Goal: Task Accomplishment & Management: Manage account settings

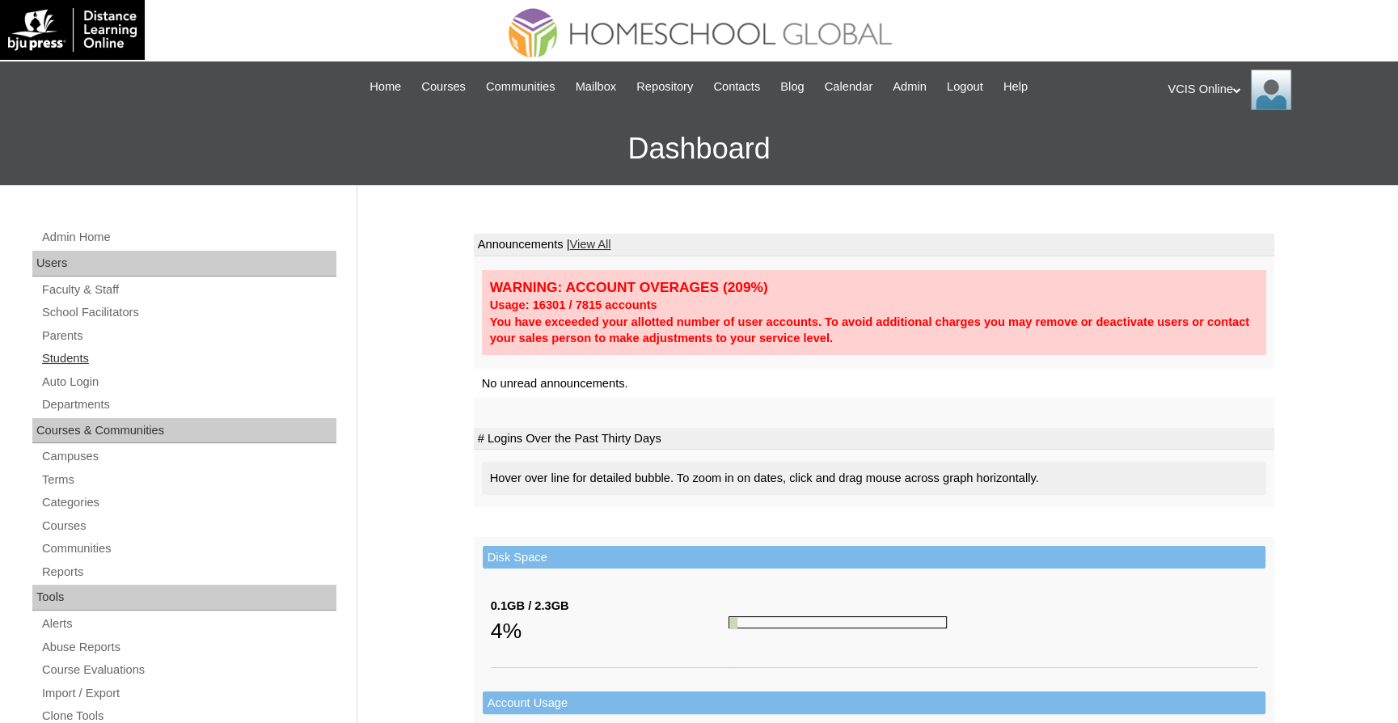
click at [65, 365] on link "Students" at bounding box center [188, 358] width 296 height 20
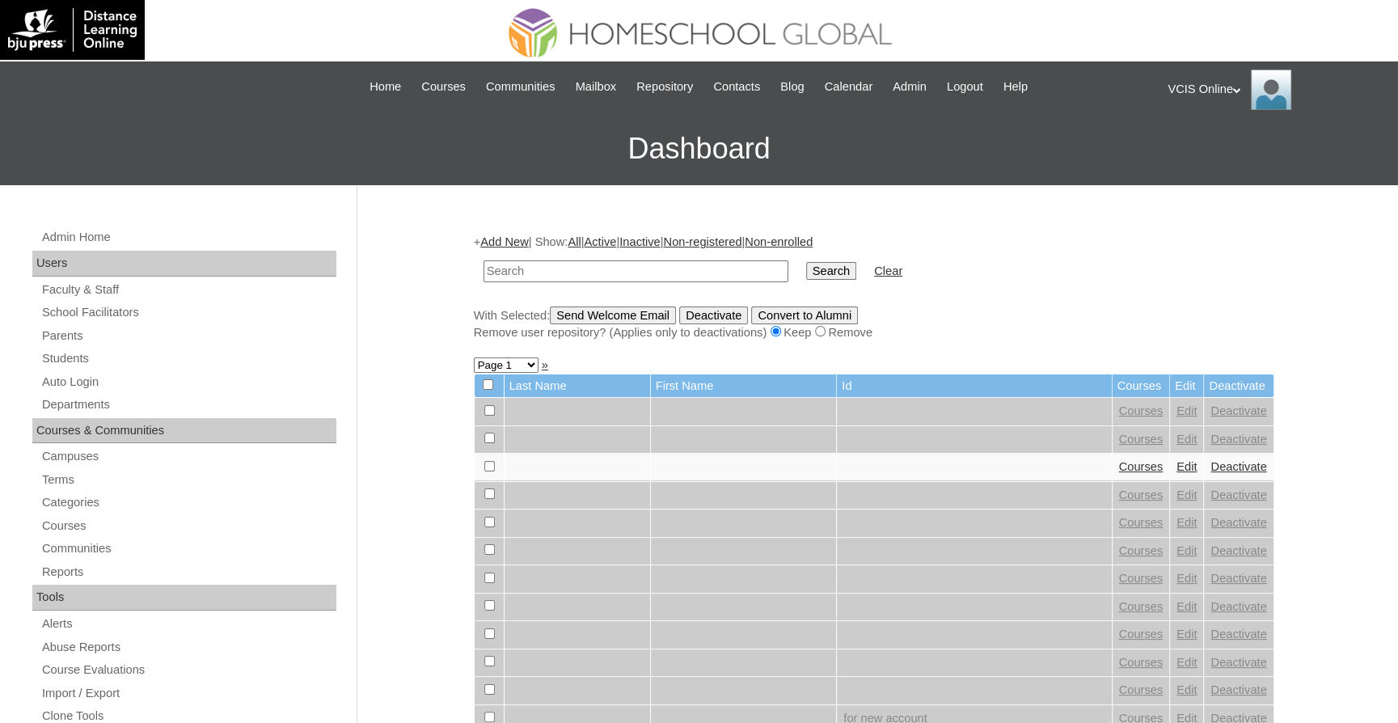
click at [600, 272] on input "text" at bounding box center [635, 271] width 305 height 22
type input "VCIS017-9A-SA2025"
click at [829, 277] on input "Search" at bounding box center [831, 271] width 50 height 18
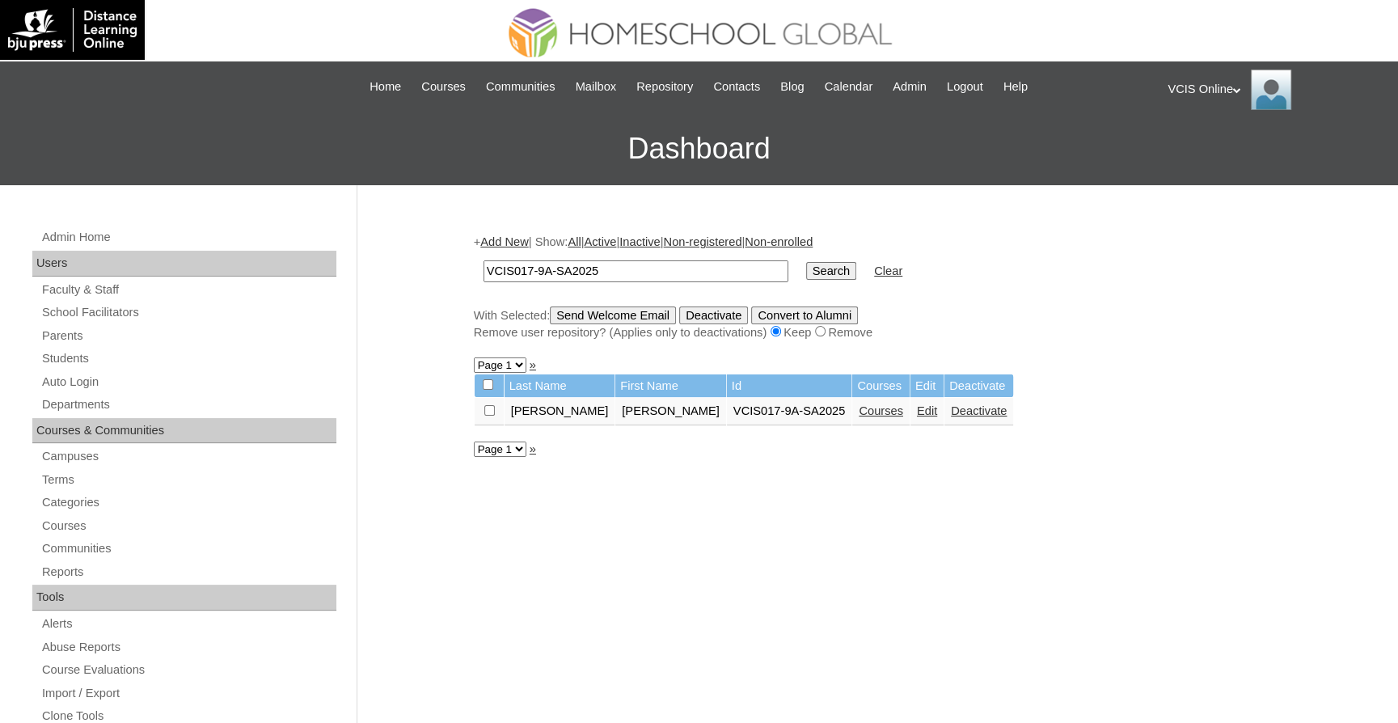
click at [917, 411] on link "Edit" at bounding box center [927, 410] width 20 height 13
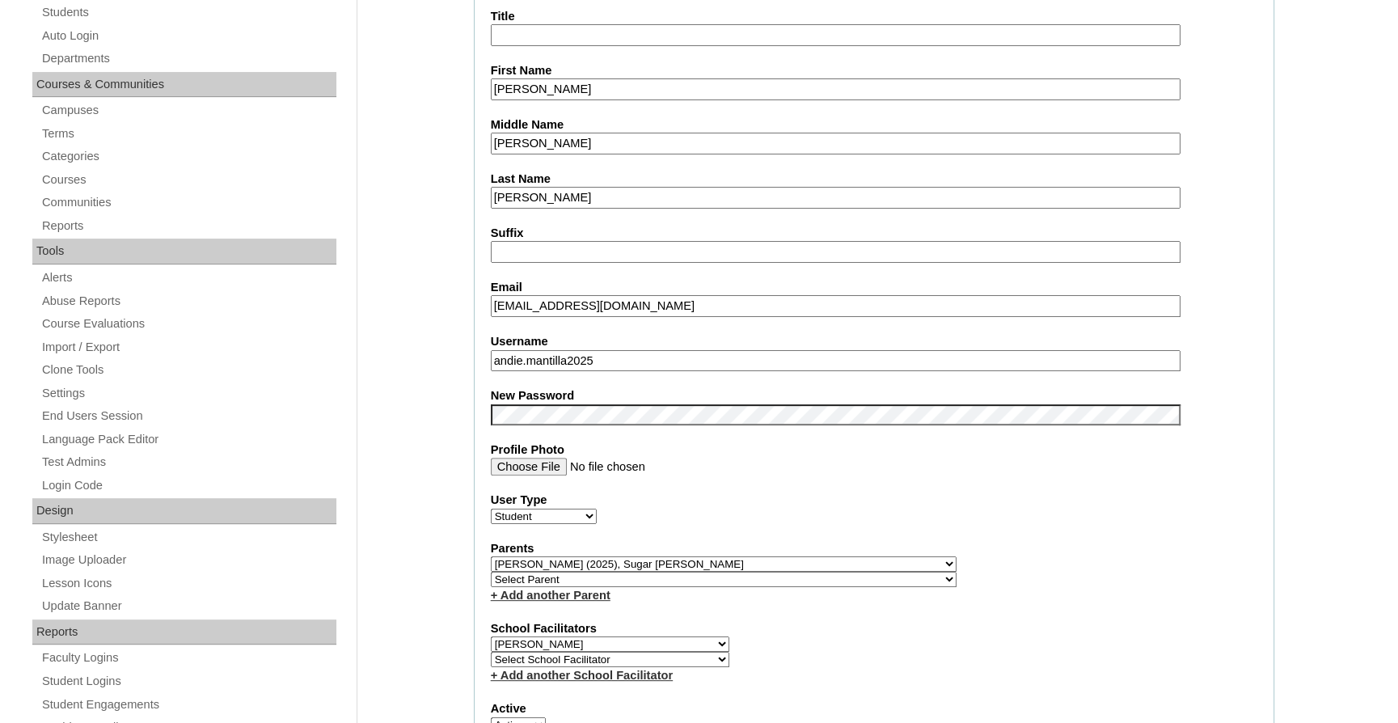
scroll to position [405, 0]
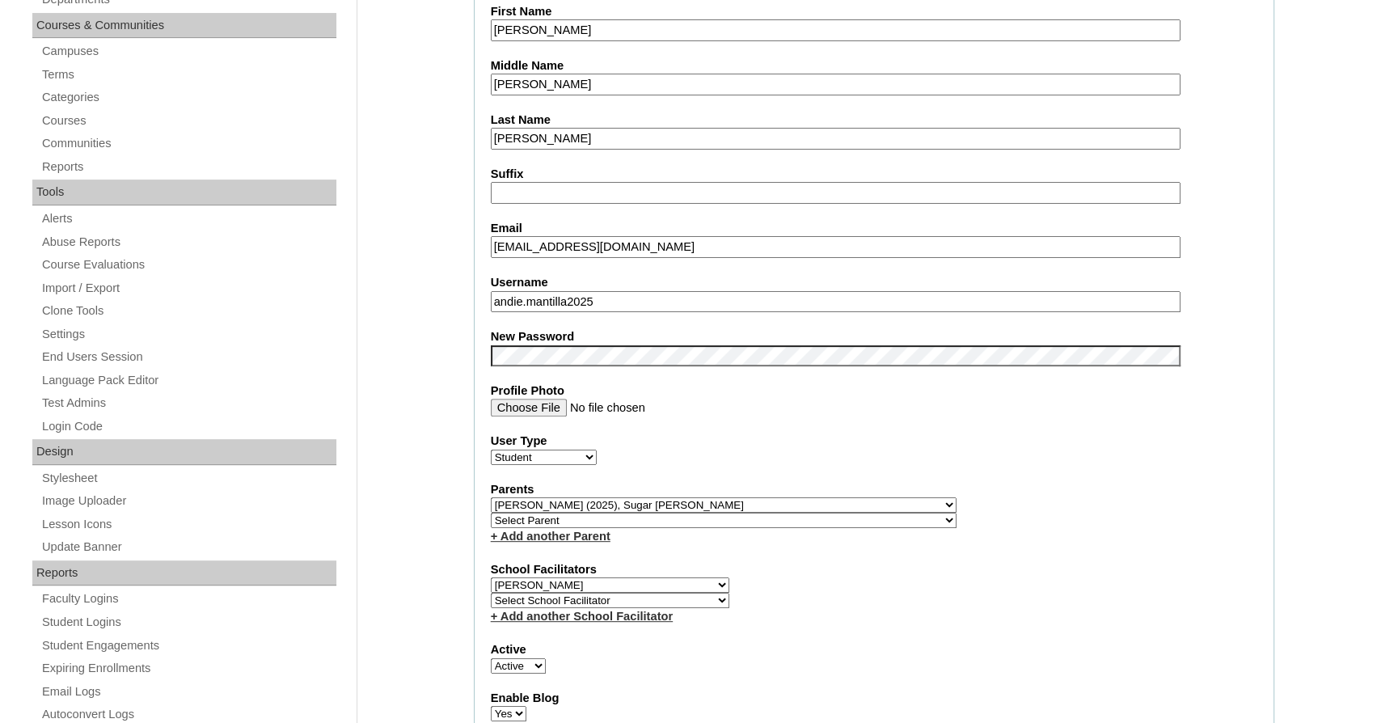
click at [637, 579] on select "Select School Facilitator Norman Añain Ruffa Abadijas Mary Abella Gloryfe Abion…" at bounding box center [610, 584] width 238 height 15
select select "36583"
click at [491, 577] on select "Select School Facilitator Norman Añain Ruffa Abadijas Mary Abella Gloryfe Abion…" at bounding box center [610, 584] width 238 height 15
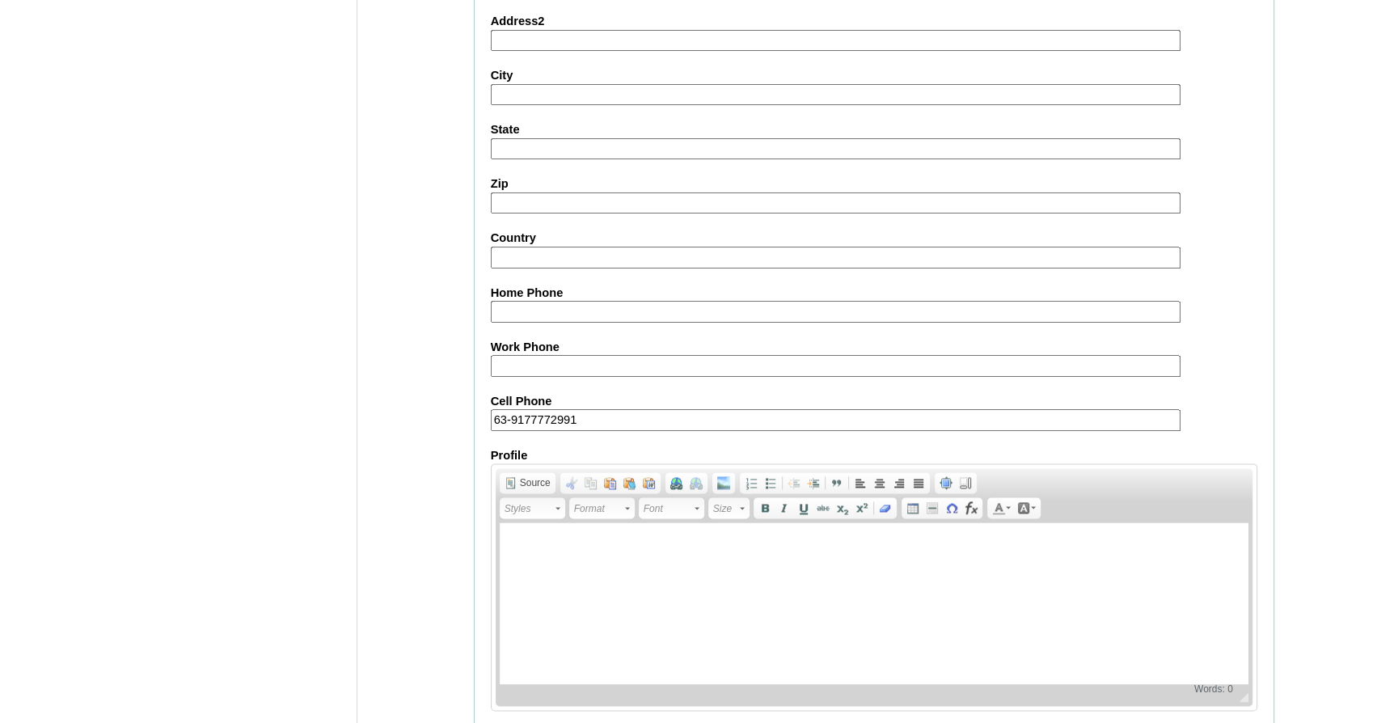
scroll to position [1738, 0]
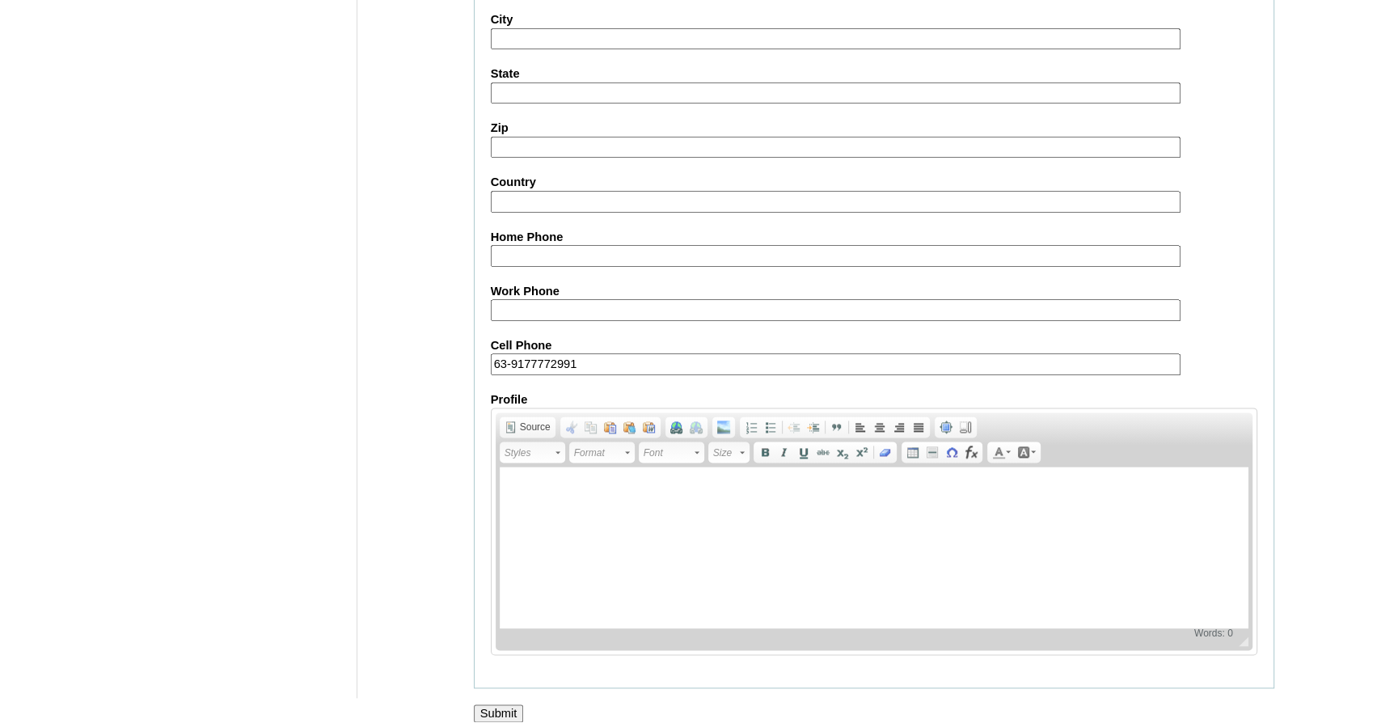
click at [503, 704] on input "Submit" at bounding box center [499, 713] width 50 height 18
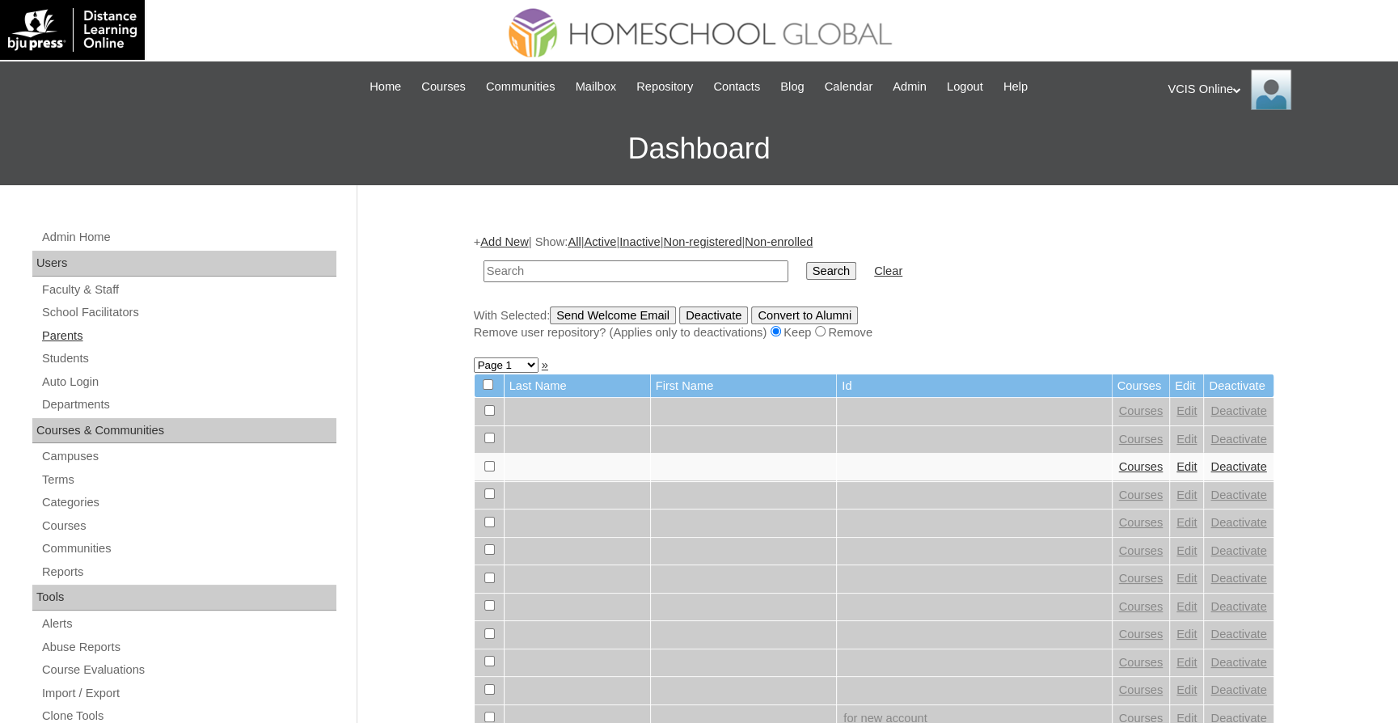
click at [66, 330] on link "Parents" at bounding box center [188, 336] width 296 height 20
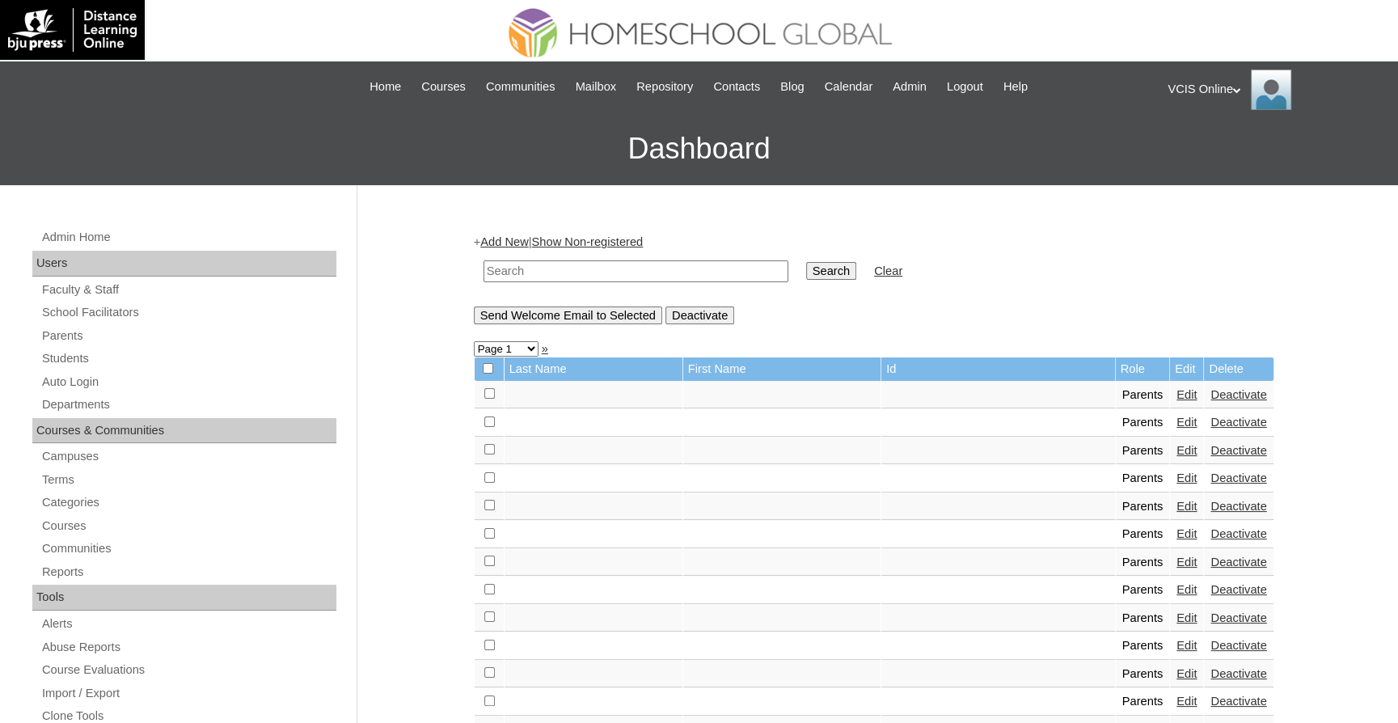
click at [691, 268] on input "text" at bounding box center [635, 271] width 305 height 22
paste input "VCIS017-9A-PA2025"
type input "VCIS017-9A-PA2025"
click at [818, 264] on input "Search" at bounding box center [831, 271] width 50 height 18
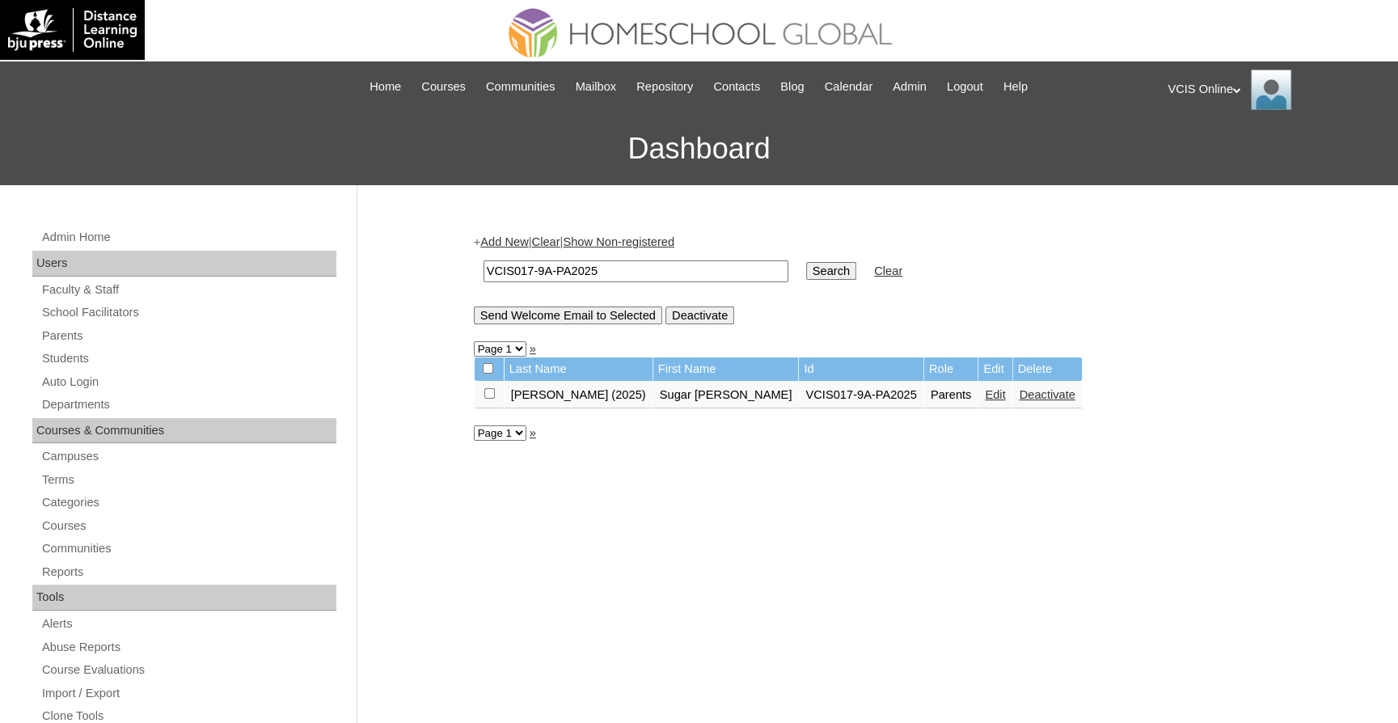
click at [679, 269] on input "VCIS017-9A-PA2025" at bounding box center [635, 271] width 305 height 22
drag, startPoint x: 609, startPoint y: 270, endPoint x: 447, endPoint y: 268, distance: 162.5
paste input "8"
type input "VCIS018-9A-PA2025"
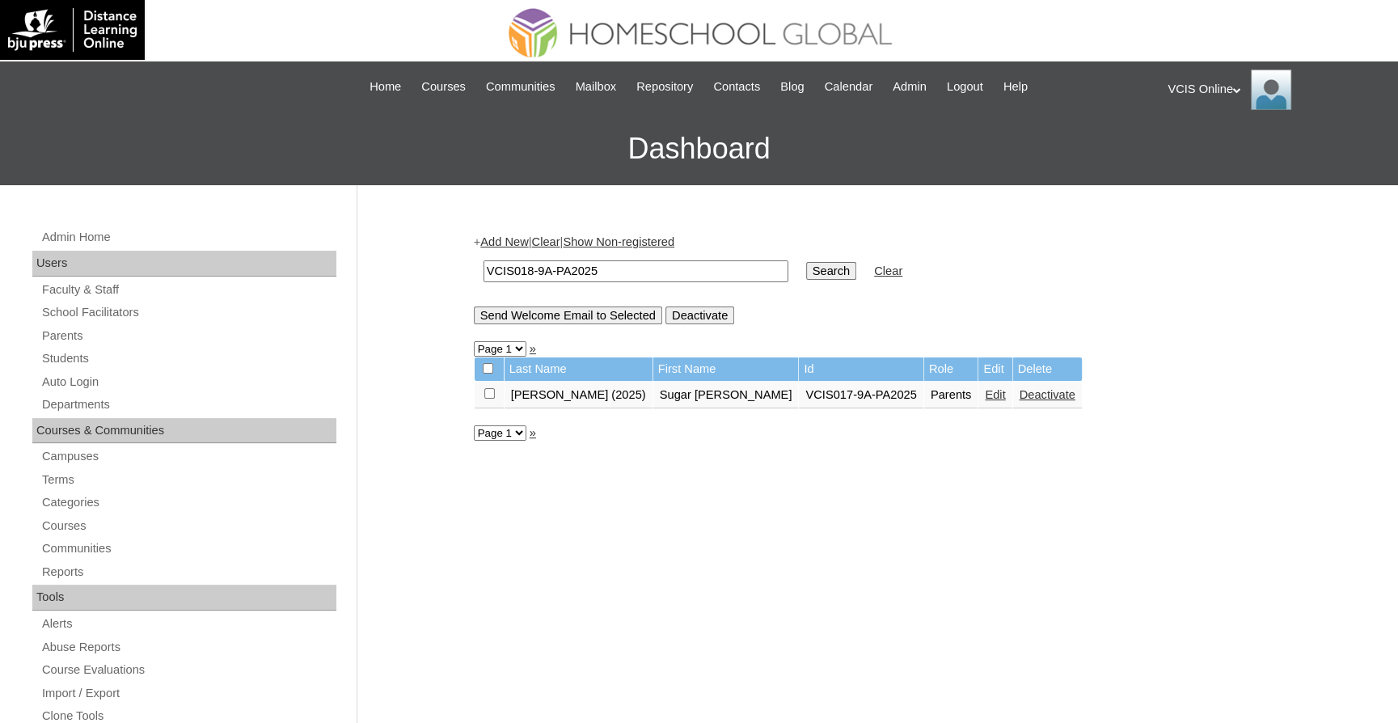
click at [806, 262] on input "Search" at bounding box center [831, 271] width 50 height 18
drag, startPoint x: 615, startPoint y: 276, endPoint x: 332, endPoint y: 273, distance: 282.9
paste input "VCIS018-9A-SA2025"
type input "VCIS018-9A-SA2025VCIS018-9A-PA2025"
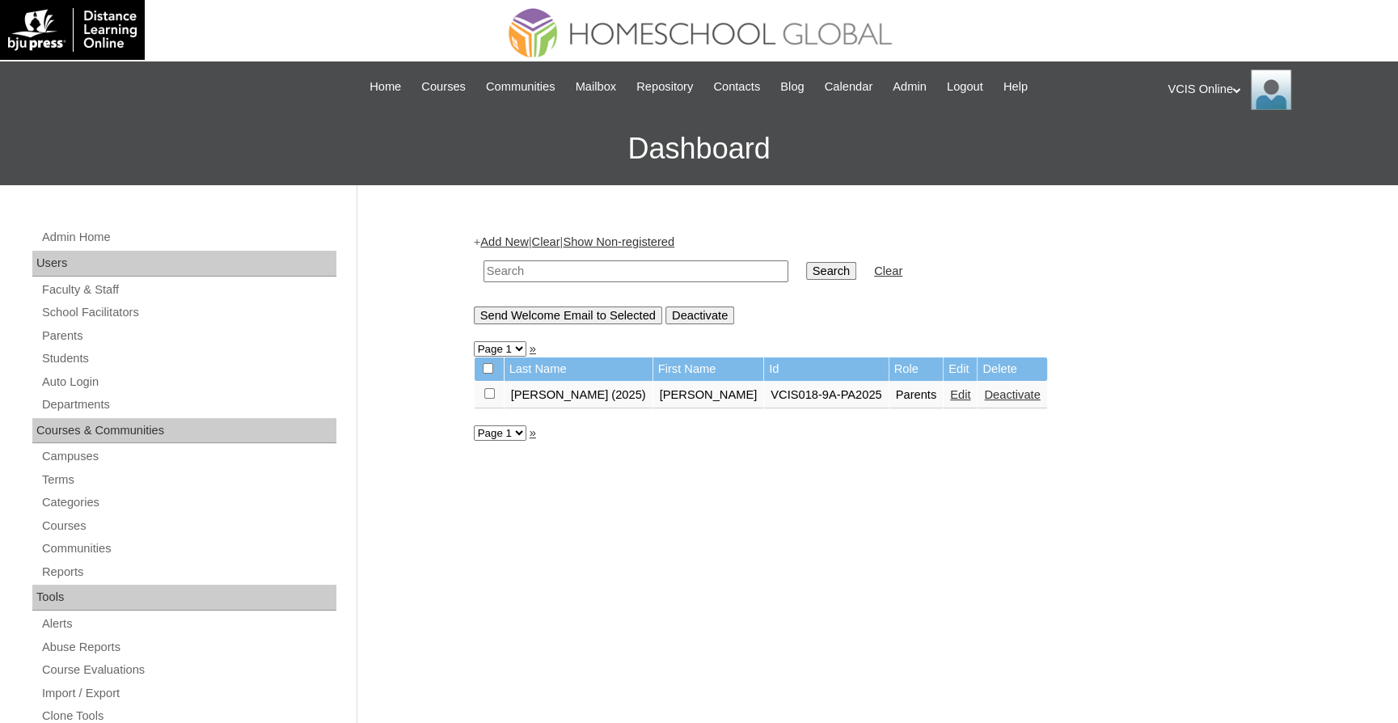
paste input "VCIS018-9A-SA2025"
type input "VCIS018-9A-SA2025"
click at [81, 356] on link "Students" at bounding box center [188, 358] width 296 height 20
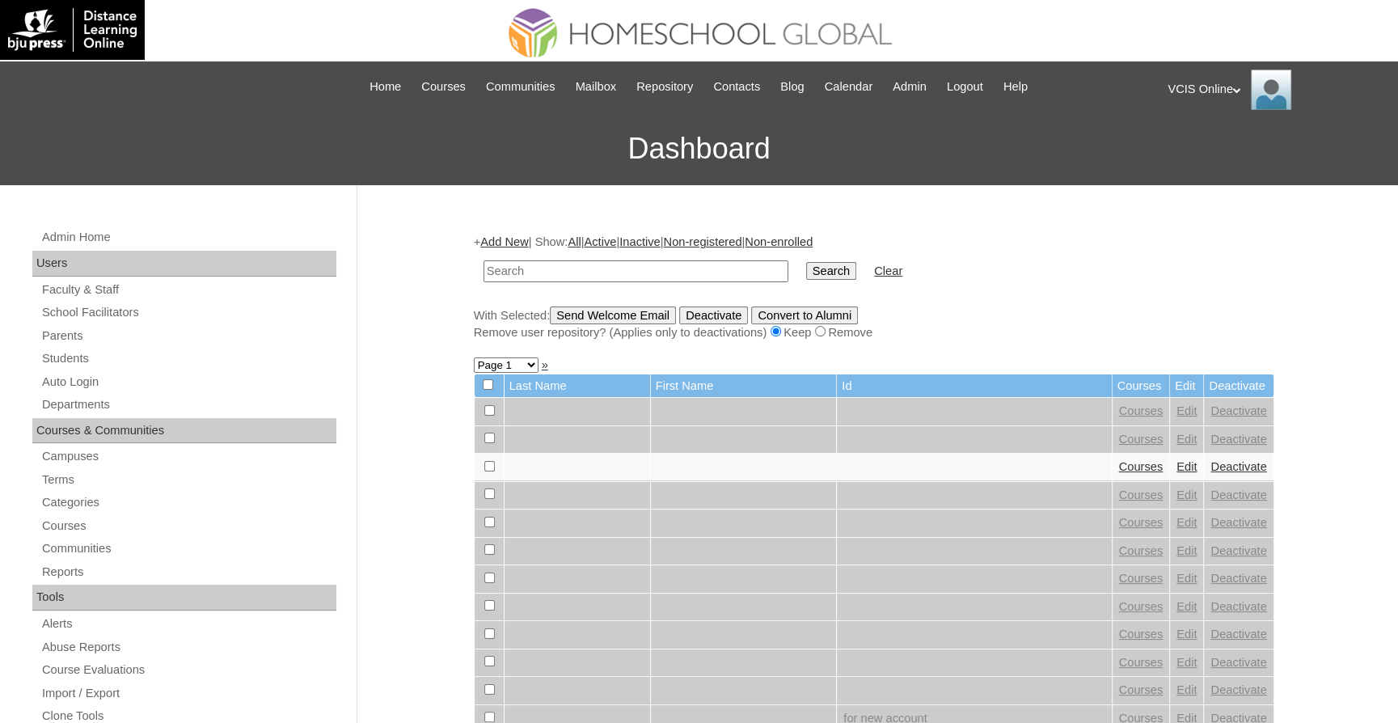
click at [554, 269] on input "text" at bounding box center [635, 271] width 305 height 22
type input "VCIS018-9A-SA2025"
click at [816, 269] on input "Search" at bounding box center [831, 271] width 50 height 18
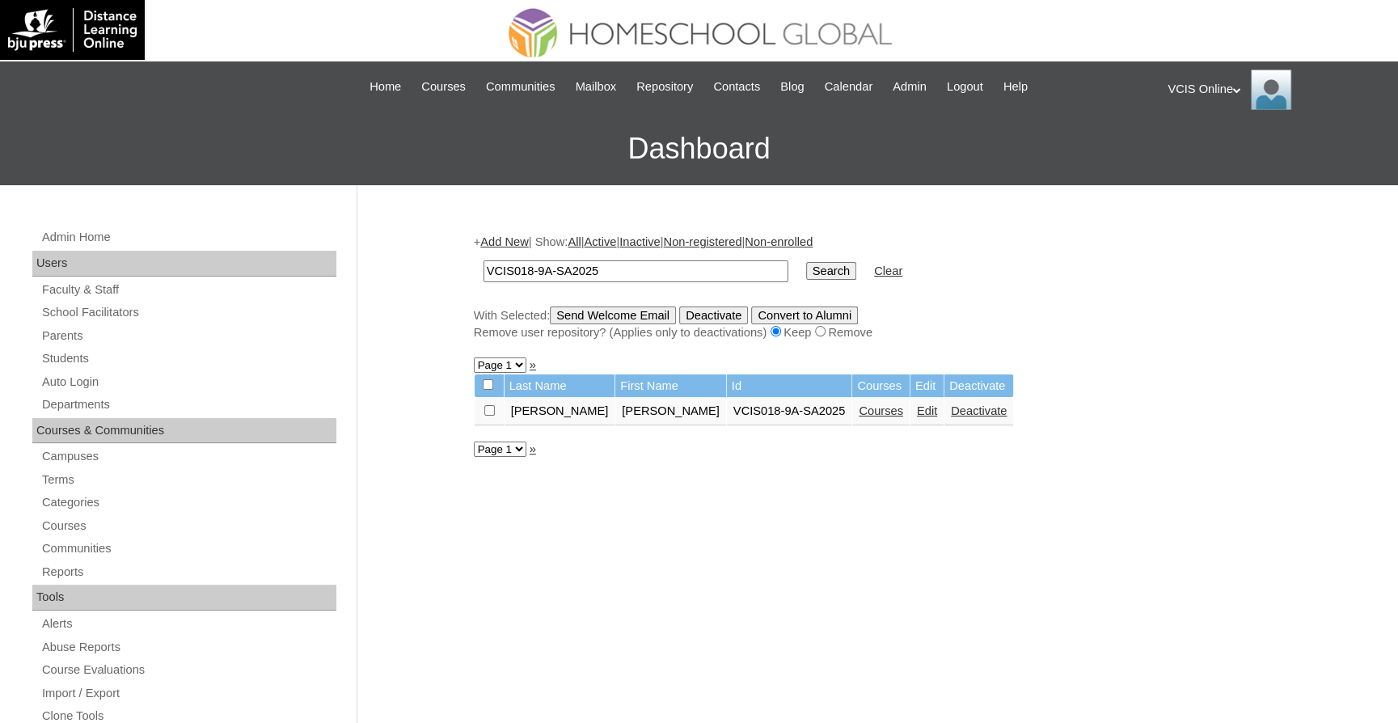
click at [917, 409] on link "Edit" at bounding box center [927, 410] width 20 height 13
